Goal: Information Seeking & Learning: Learn about a topic

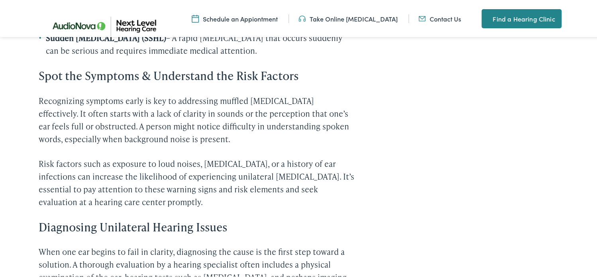
scroll to position [917, 0]
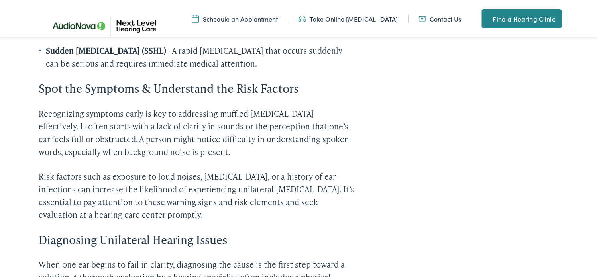
drag, startPoint x: 42, startPoint y: 69, endPoint x: 198, endPoint y: 73, distance: 156.3
click at [166, 55] on strong "Sudden [MEDICAL_DATA] (SSHL)" at bounding box center [106, 49] width 120 height 11
copy strong "Sudden [MEDICAL_DATA] (SSHL)"
click at [184, 136] on div "A Comprehensive Guide to Muffled Hearing Loss in One Ear Imagine a world where …" at bounding box center [197, 151] width 316 height 1402
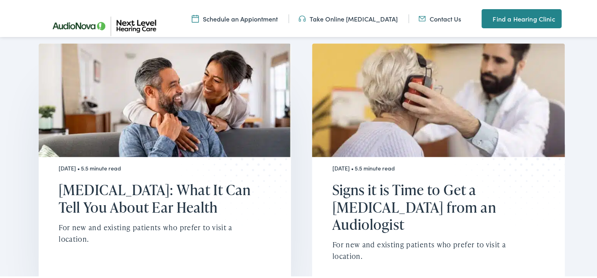
scroll to position [1993, 0]
click at [388, 232] on h2 "Signs it is Time to Get a [MEDICAL_DATA] from an Audiologist" at bounding box center [433, 206] width 202 height 52
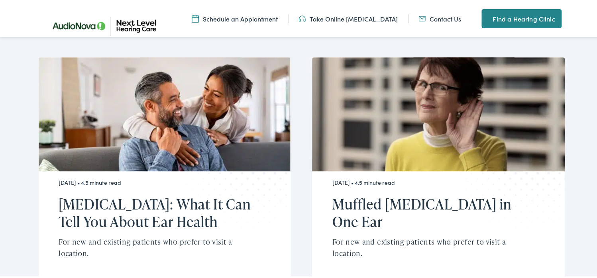
scroll to position [1913, 0]
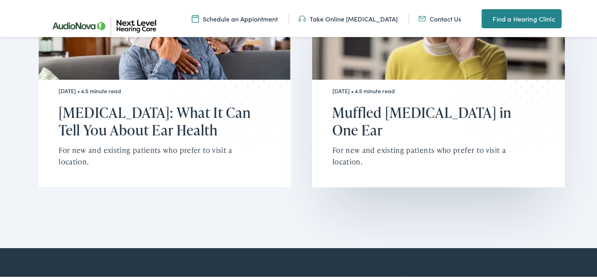
click at [380, 137] on h2 "Muffled [MEDICAL_DATA] in One Ear" at bounding box center [433, 120] width 202 height 34
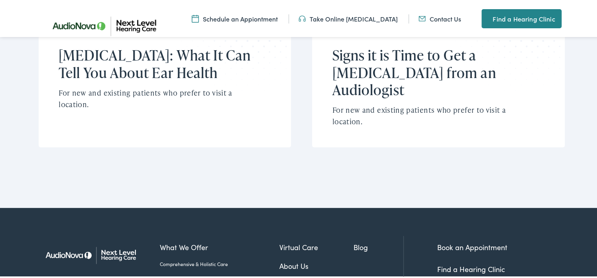
scroll to position [2152, 0]
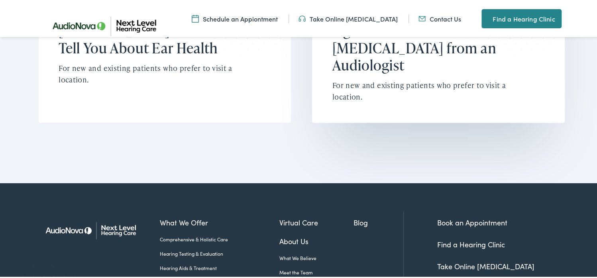
click at [405, 73] on h2 "Signs it is Time to Get a [MEDICAL_DATA] from an Audiologist" at bounding box center [433, 47] width 202 height 52
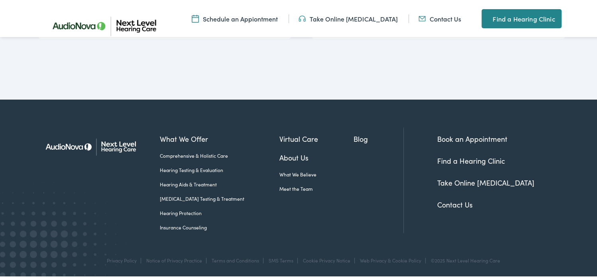
scroll to position [2109, 0]
